Goal: Task Accomplishment & Management: Complete application form

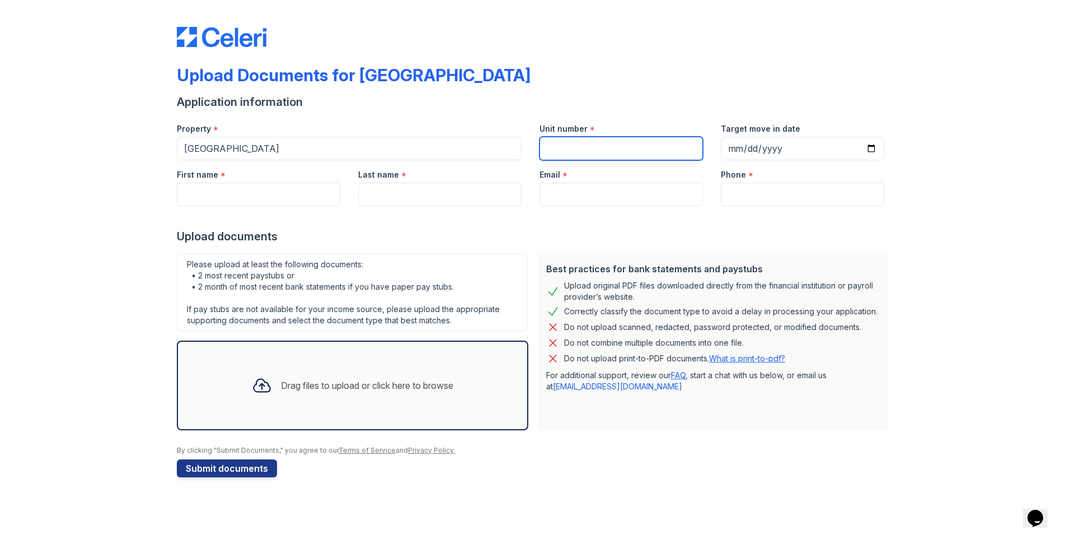
click at [555, 146] on input "Unit number" at bounding box center [621, 149] width 163 height 24
type input "1178"
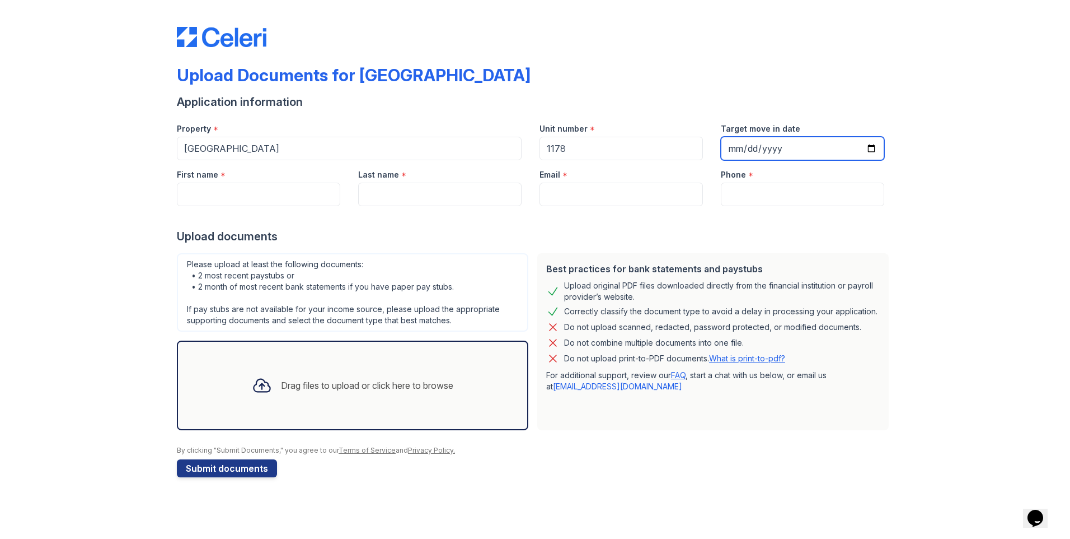
click at [872, 150] on input "Target move in date" at bounding box center [802, 149] width 163 height 24
type input "[DATE]"
click at [291, 190] on input "First name" at bounding box center [258, 194] width 163 height 24
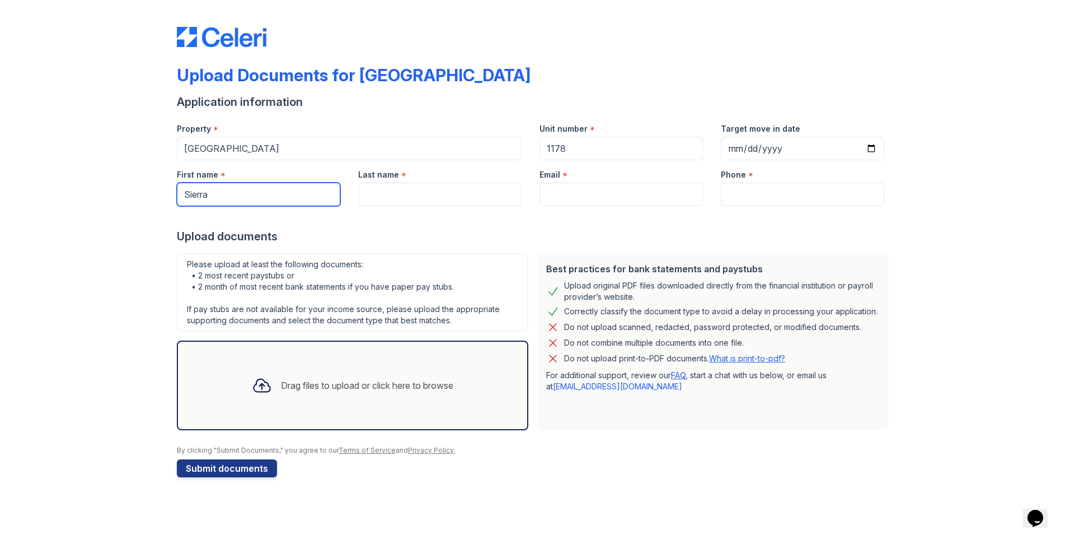
type input "Sierra"
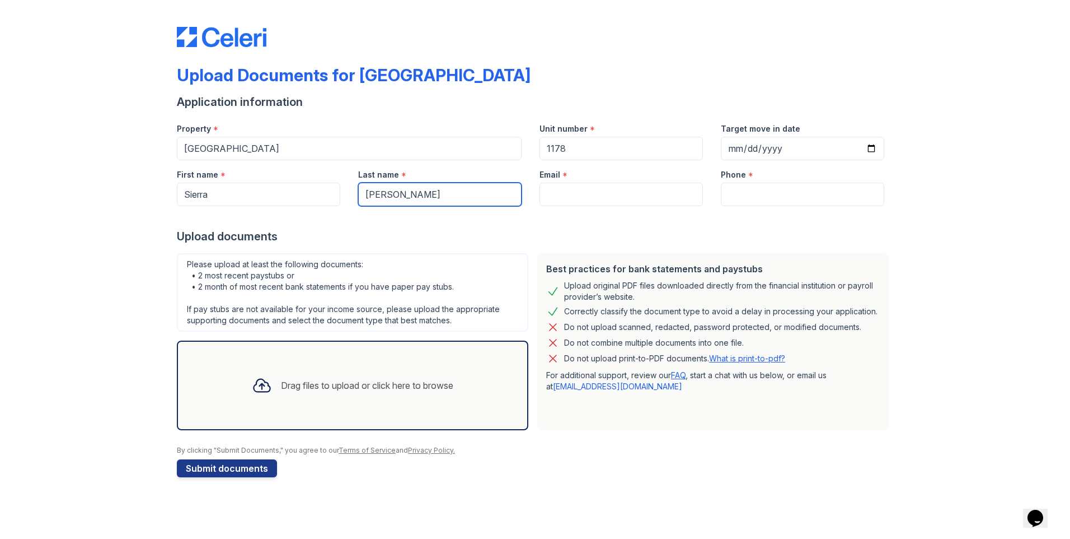
type input "[PERSON_NAME]"
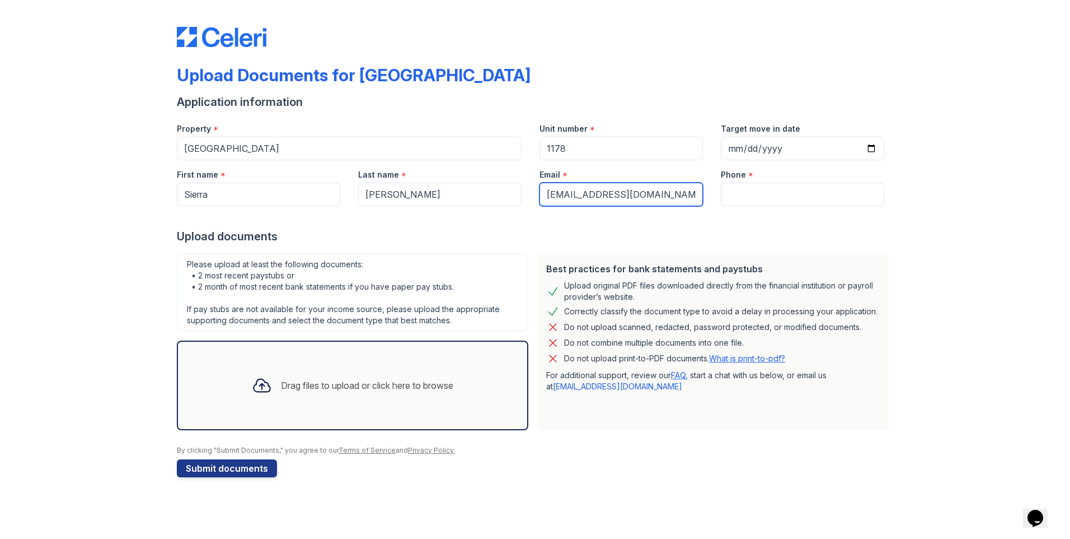
type input "[EMAIL_ADDRESS][DOMAIN_NAME]"
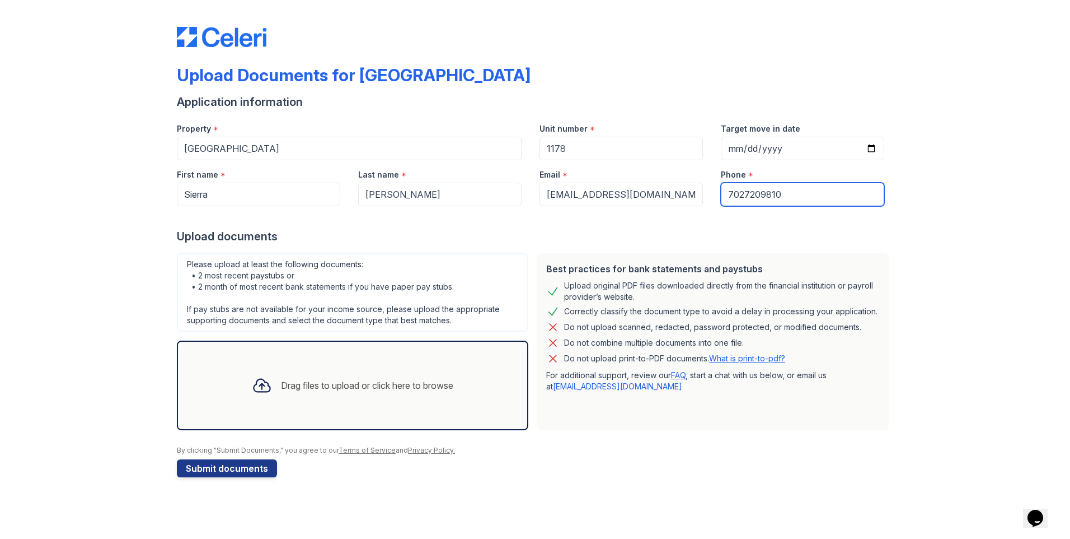
type input "7027209810"
click at [300, 382] on div "Drag files to upload or click here to browse" at bounding box center [367, 384] width 172 height 13
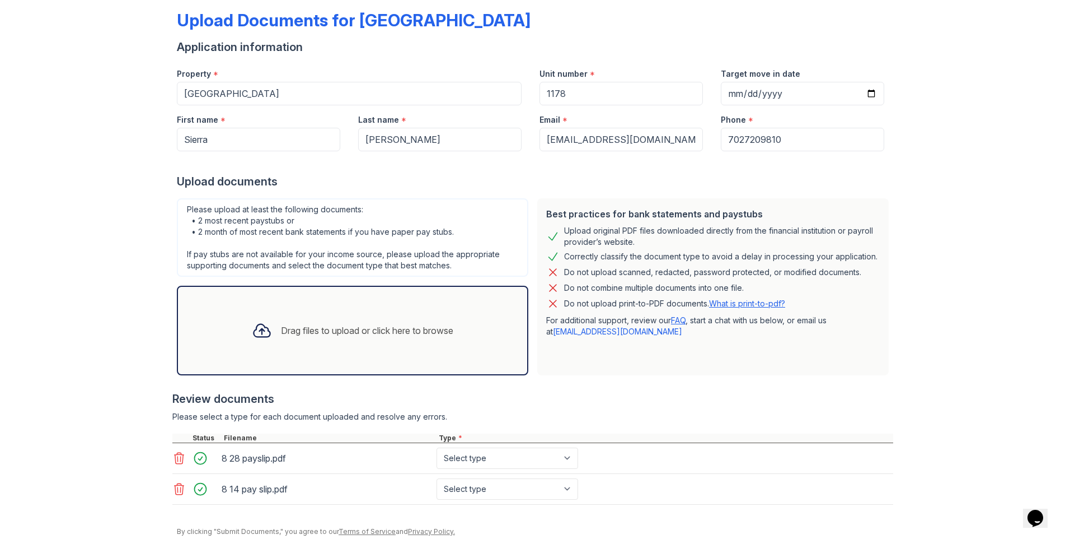
scroll to position [97, 0]
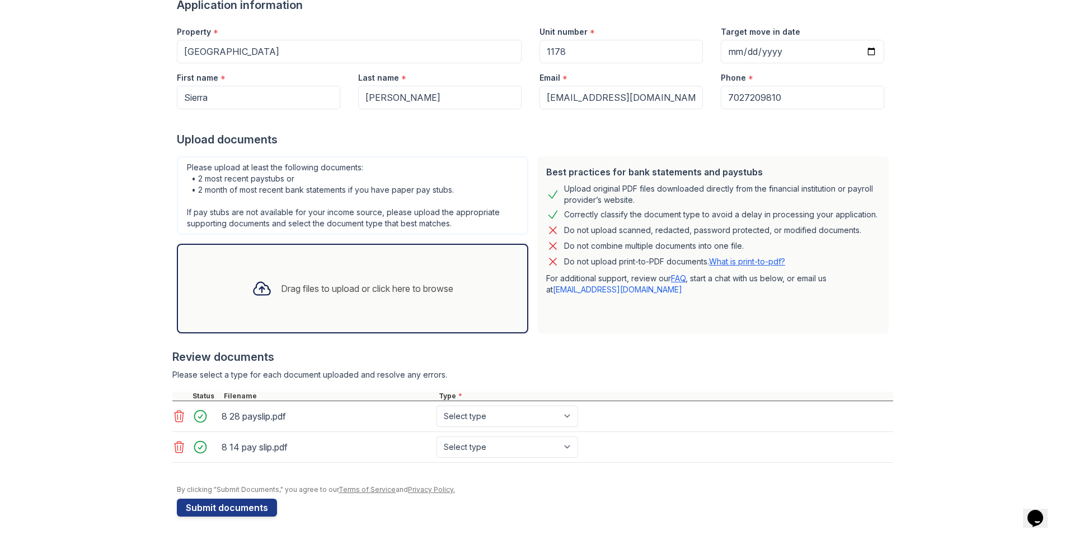
click at [400, 296] on div "Drag files to upload or click here to browse" at bounding box center [352, 288] width 219 height 38
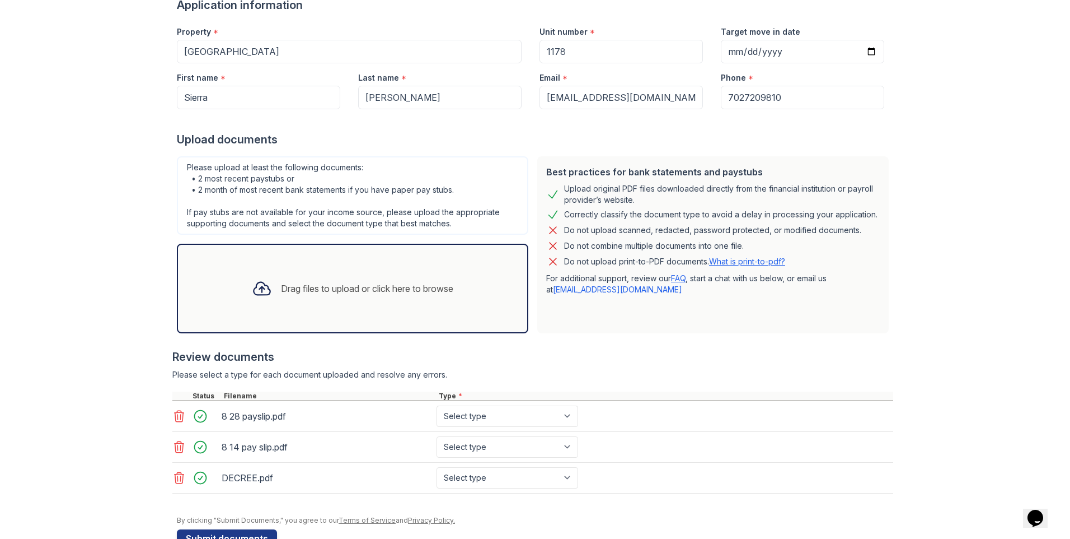
scroll to position [128, 0]
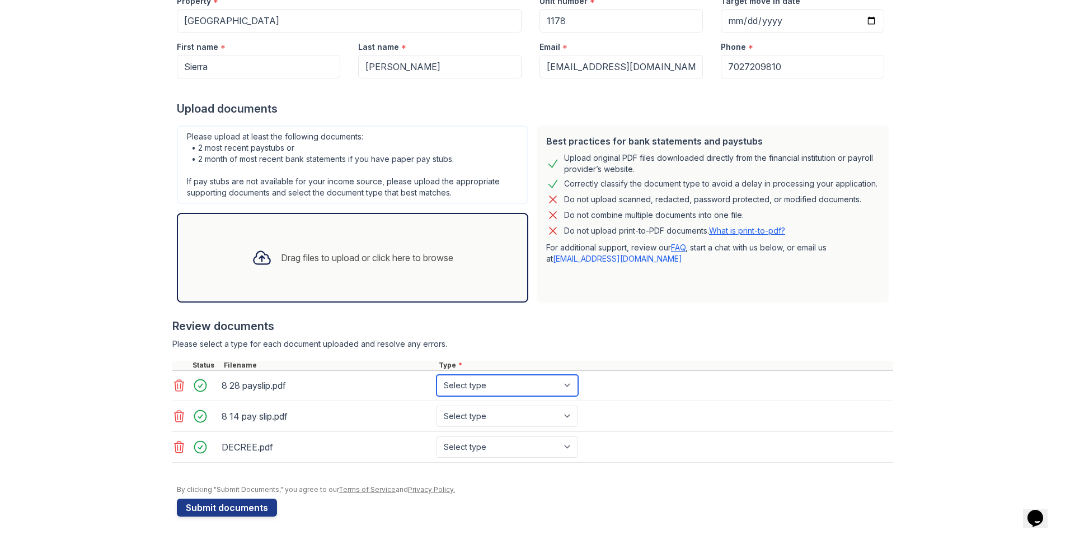
click at [565, 383] on select "Select type Paystub Bank Statement Offer Letter Tax Documents Benefit Award Let…" at bounding box center [508, 385] width 142 height 21
select select "paystub"
click at [437, 375] on select "Select type Paystub Bank Statement Offer Letter Tax Documents Benefit Award Let…" at bounding box center [508, 385] width 142 height 21
click at [568, 417] on select "Select type Paystub Bank Statement Offer Letter Tax Documents Benefit Award Let…" at bounding box center [508, 415] width 142 height 21
select select "paystub"
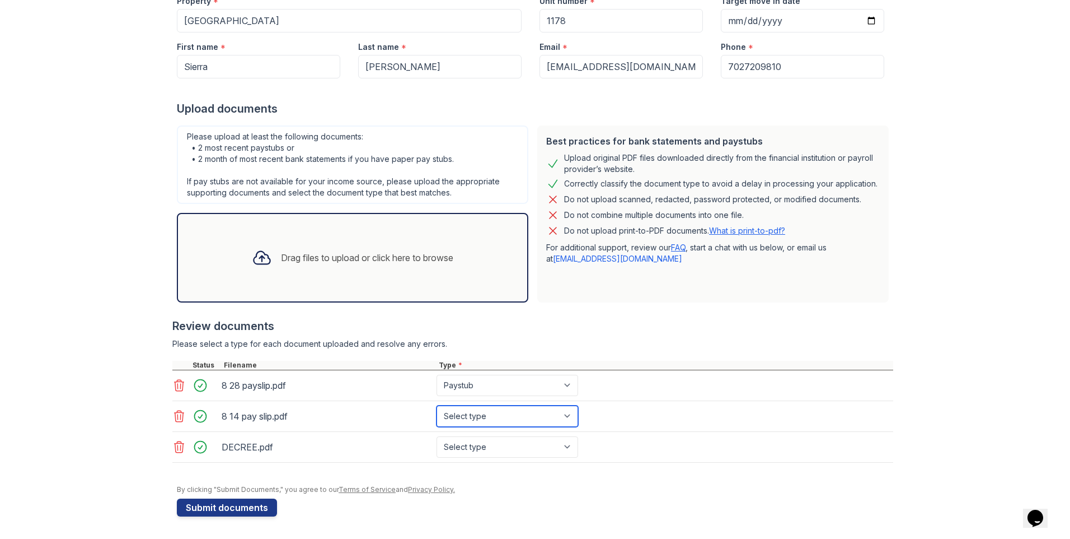
click at [437, 405] on select "Select type Paystub Bank Statement Offer Letter Tax Documents Benefit Award Let…" at bounding box center [508, 415] width 142 height 21
click at [561, 448] on select "Select type Paystub Bank Statement Offer Letter Tax Documents Benefit Award Let…" at bounding box center [508, 446] width 142 height 21
select select "other"
click at [437, 436] on select "Select type Paystub Bank Statement Offer Letter Tax Documents Benefit Award Let…" at bounding box center [508, 446] width 142 height 21
click at [492, 498] on form "Application information Property * [GEOGRAPHIC_DATA][DEMOGRAPHIC_DATA] Unit num…" at bounding box center [535, 241] width 717 height 550
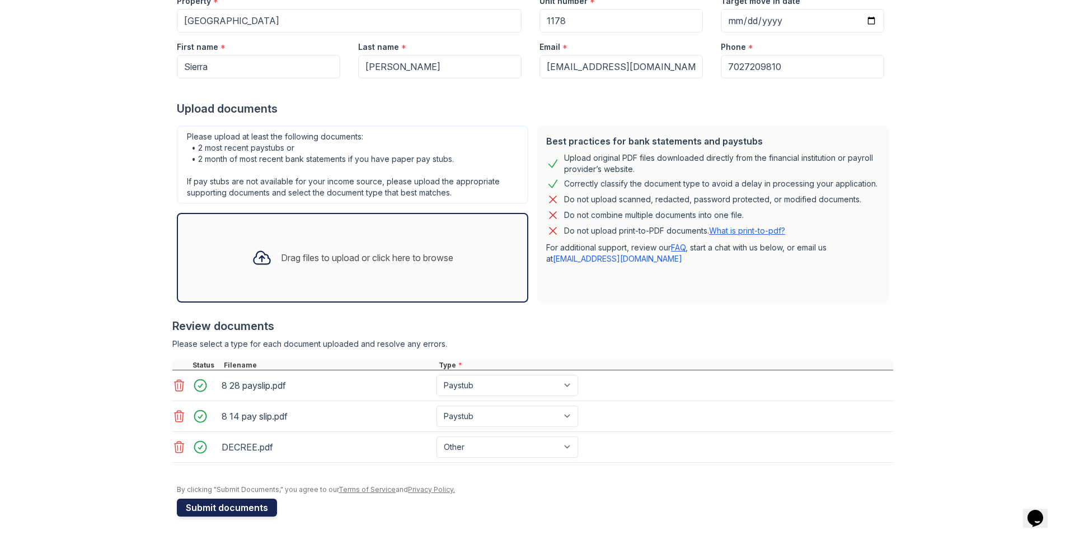
click at [238, 504] on button "Submit documents" at bounding box center [227, 507] width 100 height 18
